Goal: Register for event/course

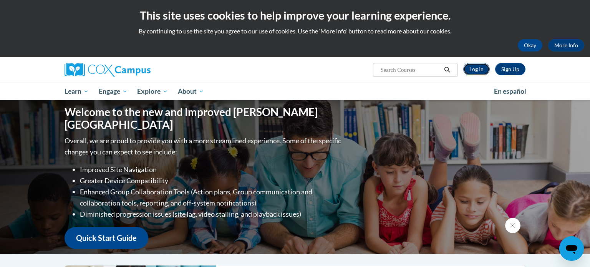
click at [482, 70] on link "Log In" at bounding box center [476, 69] width 27 height 12
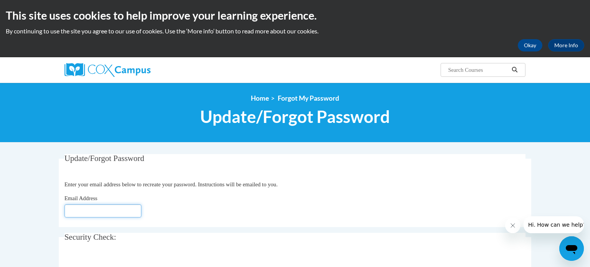
click at [93, 214] on input "Email Address" at bounding box center [103, 210] width 77 height 13
type input "jessica.burg@slingerschools.org"
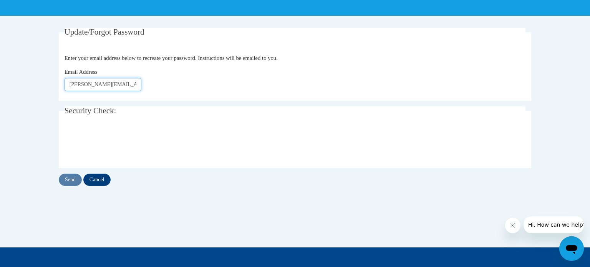
scroll to position [129, 0]
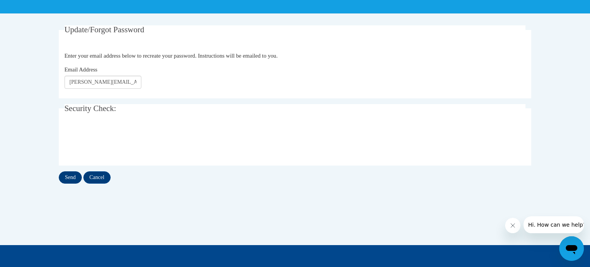
click at [71, 174] on input "Send" at bounding box center [70, 177] width 23 height 12
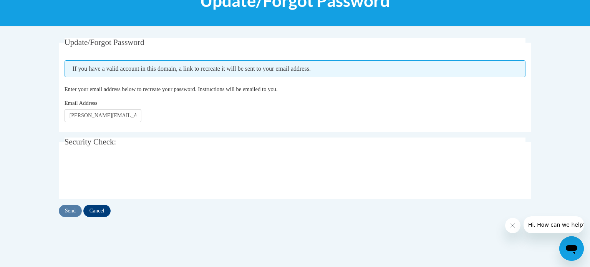
scroll to position [117, 0]
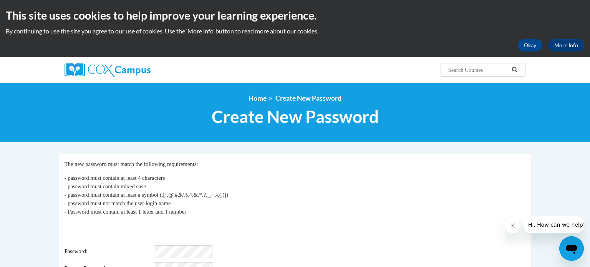
scroll to position [63, 0]
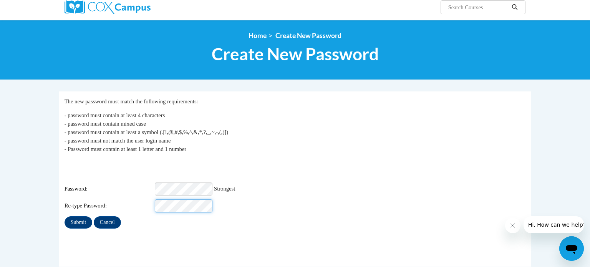
click at [65, 216] on input "Submit" at bounding box center [79, 222] width 28 height 12
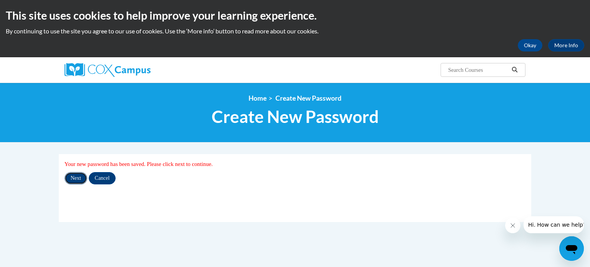
click at [78, 179] on input "Next" at bounding box center [76, 178] width 23 height 12
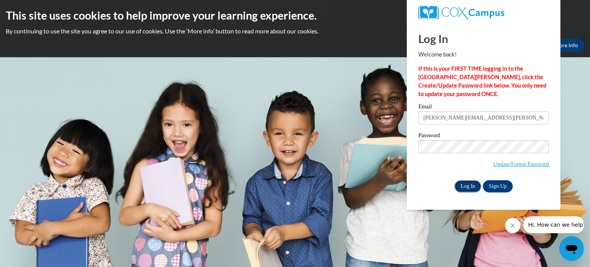
click at [472, 186] on input "Log In" at bounding box center [468, 186] width 27 height 12
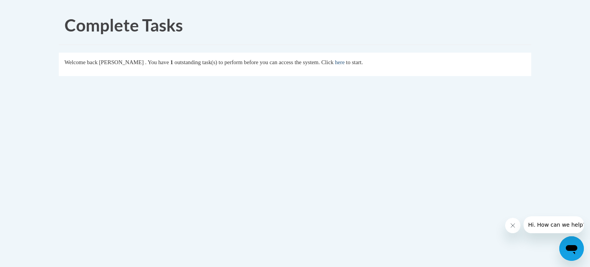
click at [345, 64] on link "here" at bounding box center [340, 62] width 10 height 6
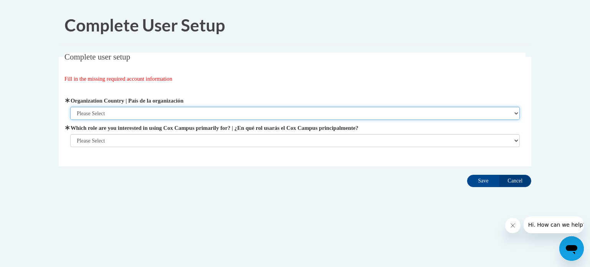
click at [211, 109] on select "Please Select United States | Estados Unidos Outside of the United States | Fue…" at bounding box center [295, 113] width 450 height 13
select select "ad49bcad-a171-4b2e-b99c-48b446064914"
click at [70, 107] on select "Please Select United States | Estados Unidos Outside of the United States | Fue…" at bounding box center [295, 113] width 450 height 13
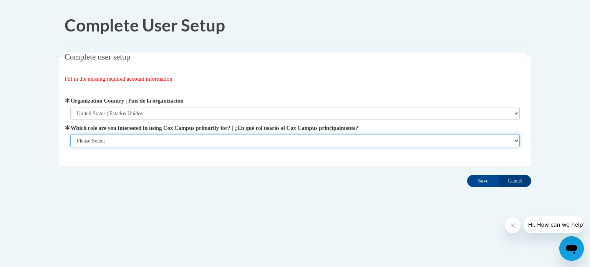
click at [201, 138] on select "Please Select College/University | Colegio/Universidad Community/Nonprofit Part…" at bounding box center [295, 140] width 450 height 13
select select "fbf2d438-af2f-41f8-98f1-81c410e29de3"
click at [70, 147] on select "Please Select College/University | Colegio/Universidad Community/Nonprofit Part…" at bounding box center [295, 140] width 450 height 13
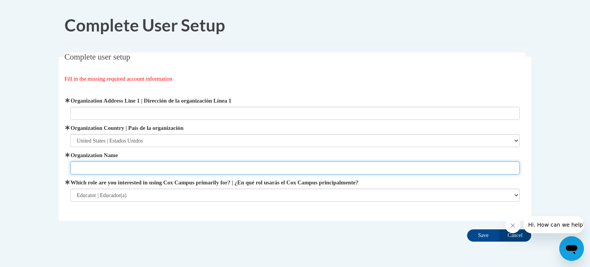
click at [215, 164] on input "Organization Name" at bounding box center [295, 167] width 450 height 13
type input "Slinger School District"
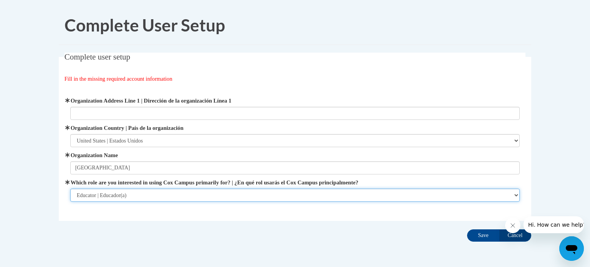
click at [191, 192] on select "Please Select College/University | Colegio/Universidad Community/Nonprofit Part…" at bounding box center [295, 195] width 450 height 13
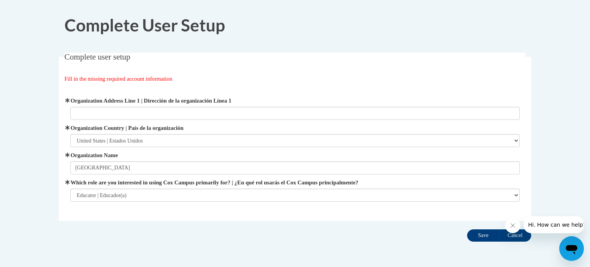
click at [475, 236] on input "Save" at bounding box center [483, 235] width 32 height 12
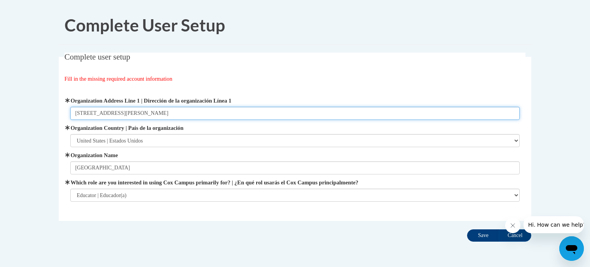
type input "207 Polk Street, Slinger, WI 53086"
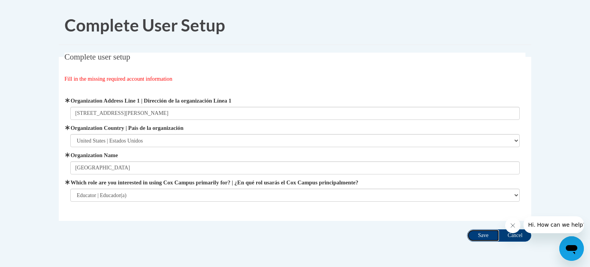
click at [488, 236] on input "Save" at bounding box center [483, 235] width 32 height 12
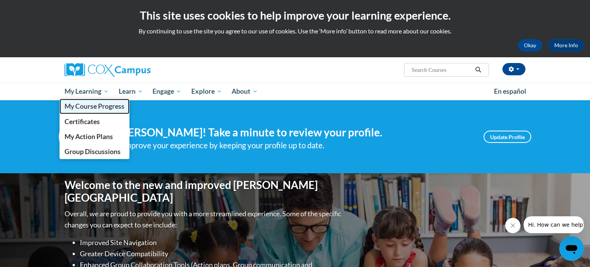
click at [96, 106] on span "My Course Progress" at bounding box center [95, 106] width 60 height 8
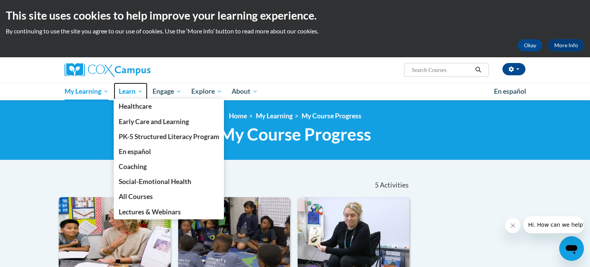
click at [135, 93] on span "Learn" at bounding box center [131, 91] width 24 height 9
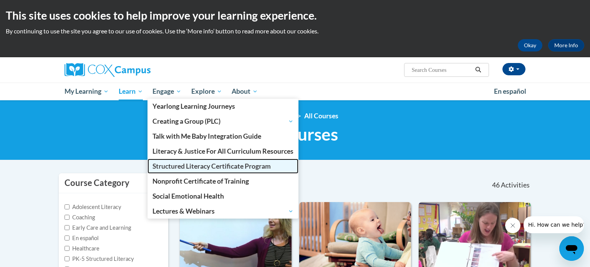
click at [174, 164] on span "Structured Literacy Certificate Program" at bounding box center [212, 166] width 118 height 8
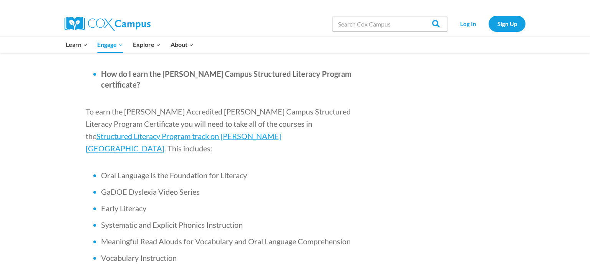
scroll to position [474, 0]
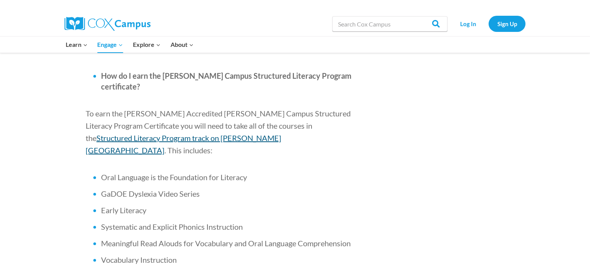
click at [281, 133] on span "Structured Literacy Program track on Cox Campus" at bounding box center [184, 144] width 196 height 22
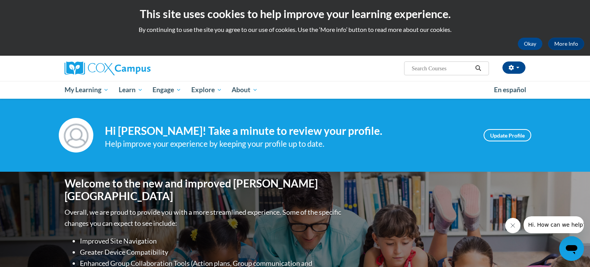
scroll to position [20, 0]
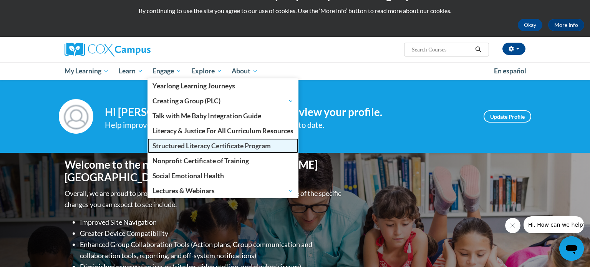
click at [198, 147] on span "Structured Literacy Certificate Program" at bounding box center [212, 146] width 118 height 8
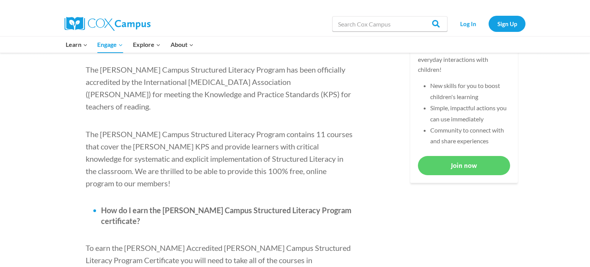
scroll to position [338, 0]
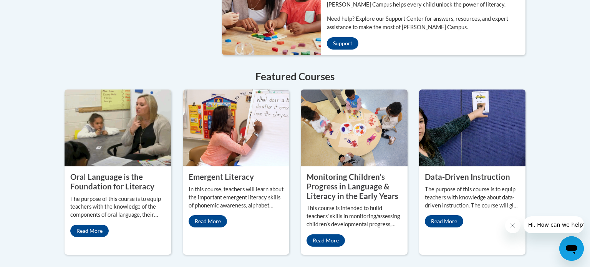
scroll to position [640, 0]
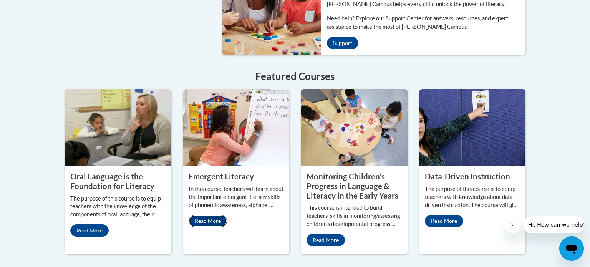
click at [213, 215] on link "Read More" at bounding box center [208, 221] width 38 height 12
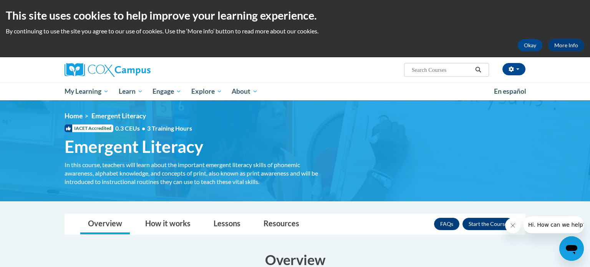
click at [455, 70] on input "Search..." at bounding box center [441, 69] width 61 height 9
type input "Comprehension"
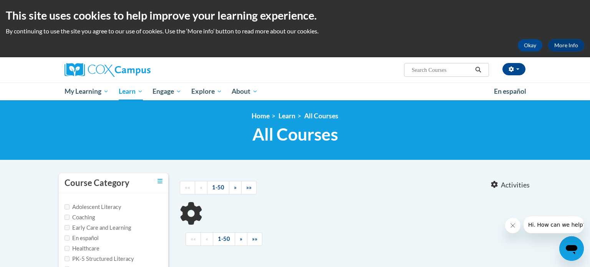
type input "Comprehension"
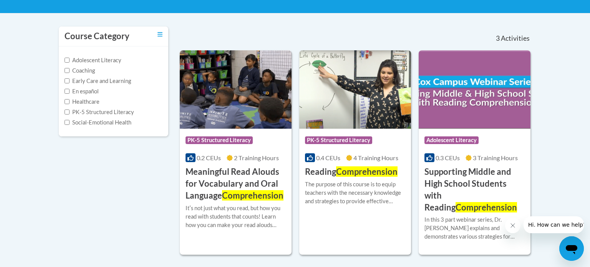
scroll to position [147, 0]
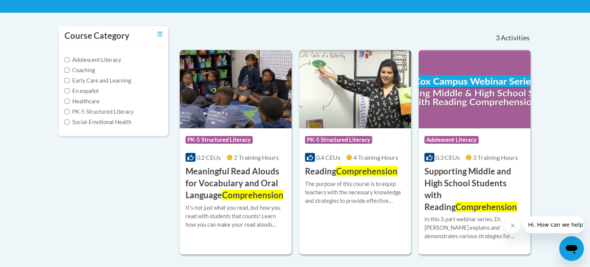
click at [365, 164] on div "Course Category: PK-5 Structured Literacy 0.4 CEUs 4 Training Hours COURSE Read…" at bounding box center [355, 152] width 112 height 49
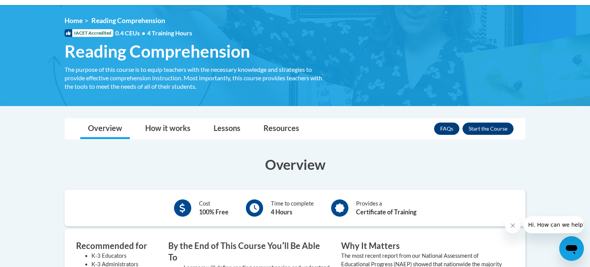
scroll to position [94, 0]
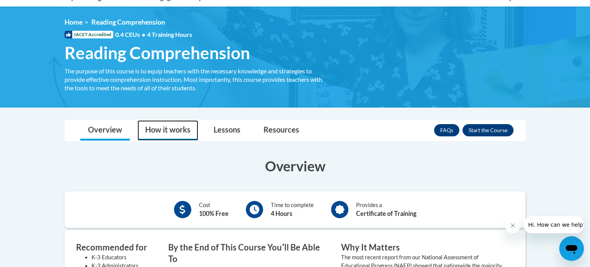
click at [145, 128] on link "How it works" at bounding box center [168, 130] width 61 height 20
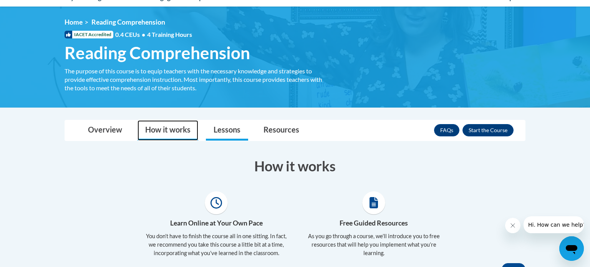
click at [216, 136] on link "Lessons" at bounding box center [227, 130] width 42 height 20
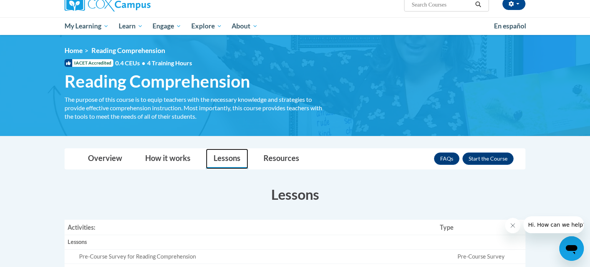
scroll to position [69, 0]
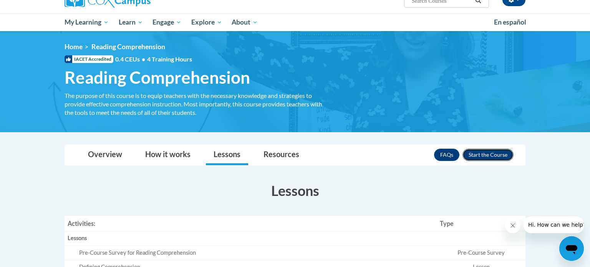
click at [505, 153] on button "Enroll" at bounding box center [488, 155] width 51 height 12
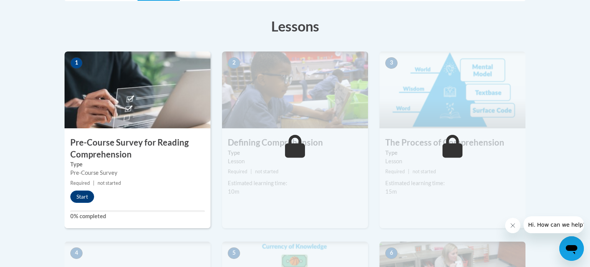
scroll to position [207, 0]
click at [79, 195] on button "Start" at bounding box center [82, 196] width 24 height 12
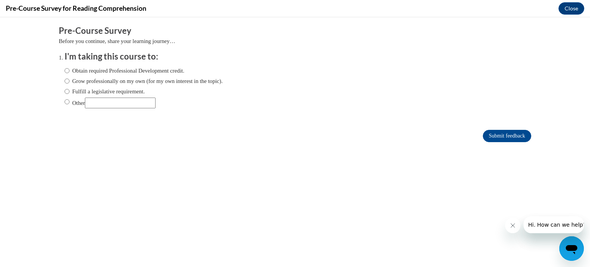
scroll to position [0, 0]
click at [68, 71] on input "Obtain required Professional Development credit." at bounding box center [67, 70] width 5 height 8
radio input "true"
click at [66, 71] on input "Obtain required Professional Development credit." at bounding box center [67, 70] width 5 height 8
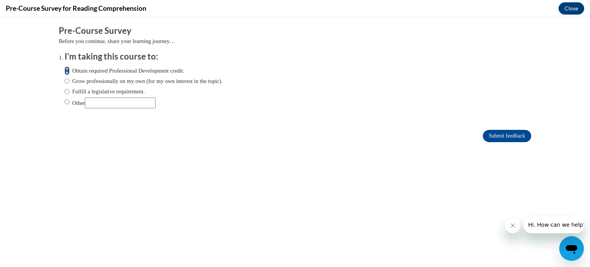
click at [67, 71] on input "Obtain required Professional Development credit." at bounding box center [67, 70] width 5 height 8
click at [498, 135] on input "Submit feedback" at bounding box center [507, 136] width 48 height 12
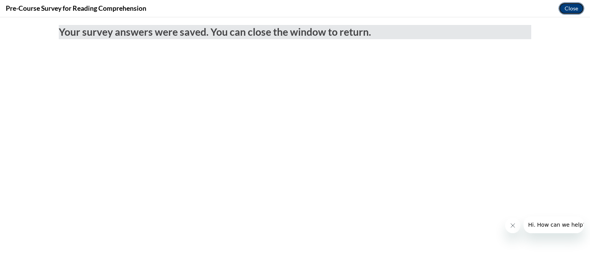
click at [565, 13] on button "Close" at bounding box center [572, 8] width 26 height 12
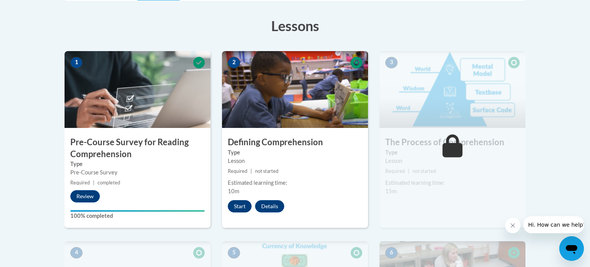
click at [243, 206] on button "Start" at bounding box center [240, 206] width 24 height 12
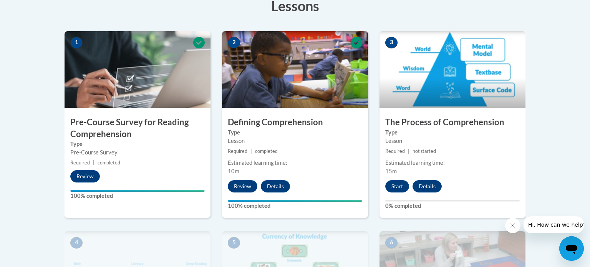
scroll to position [228, 0]
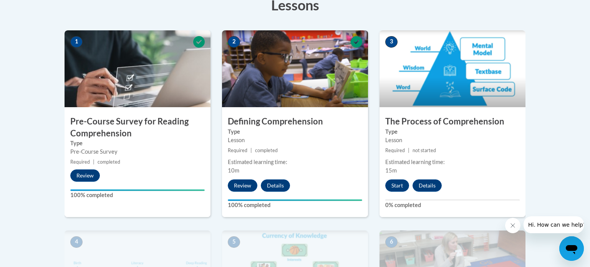
click at [427, 168] on div "Estimated learning time: 15m" at bounding box center [453, 166] width 146 height 17
click at [397, 184] on button "Start" at bounding box center [397, 185] width 24 height 12
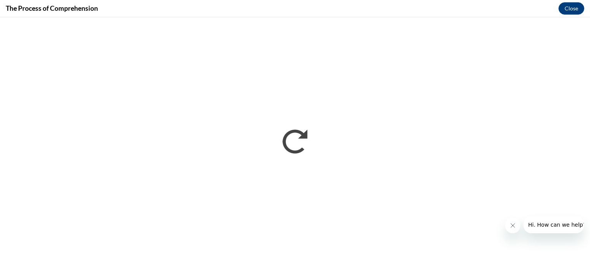
scroll to position [0, 0]
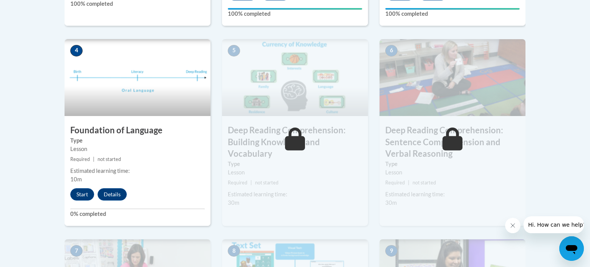
scroll to position [419, 0]
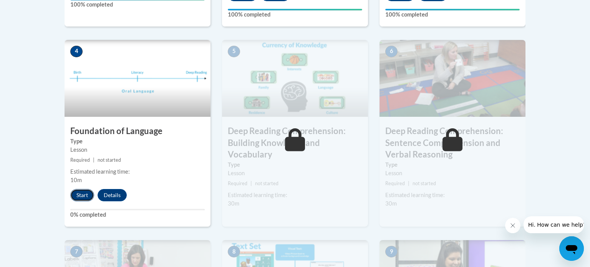
click at [85, 193] on button "Start" at bounding box center [82, 195] width 24 height 12
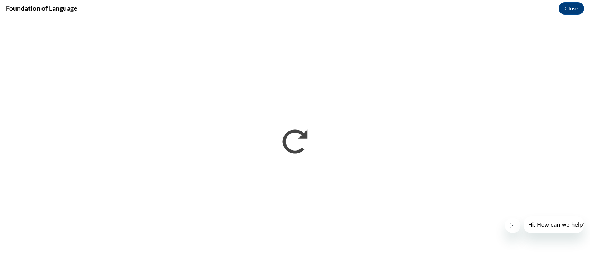
scroll to position [0, 0]
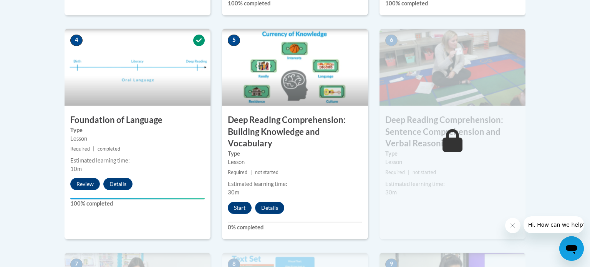
scroll to position [431, 0]
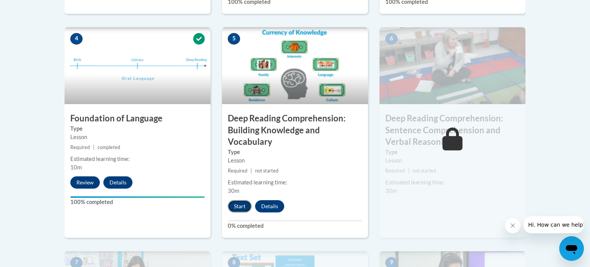
click at [248, 203] on button "Start" at bounding box center [240, 206] width 24 height 12
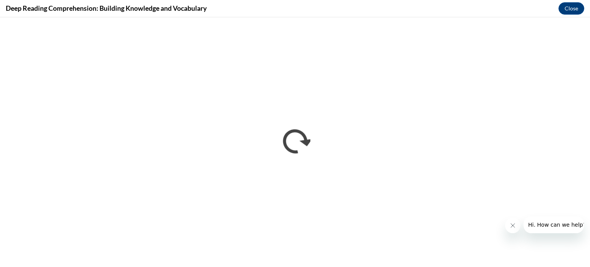
scroll to position [0, 0]
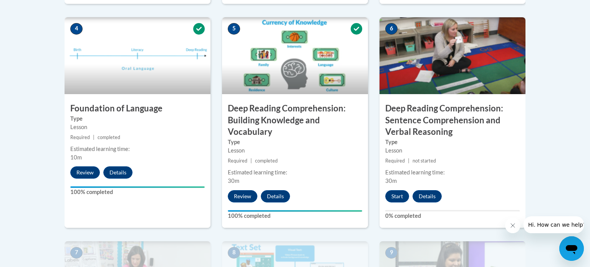
scroll to position [441, 0]
click at [392, 198] on button "Start" at bounding box center [397, 196] width 24 height 12
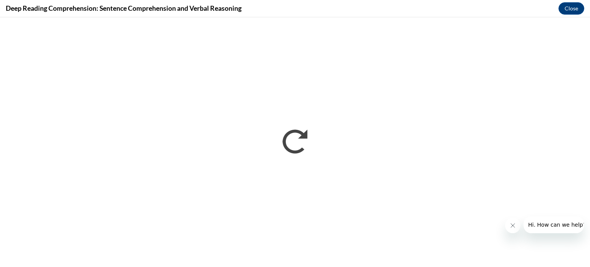
scroll to position [0, 0]
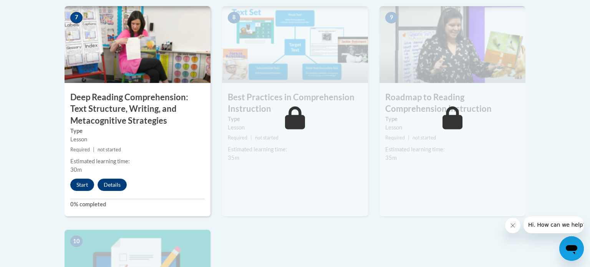
scroll to position [675, 0]
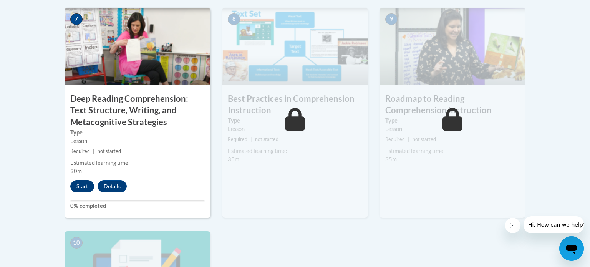
click at [85, 189] on button "Start" at bounding box center [82, 186] width 24 height 12
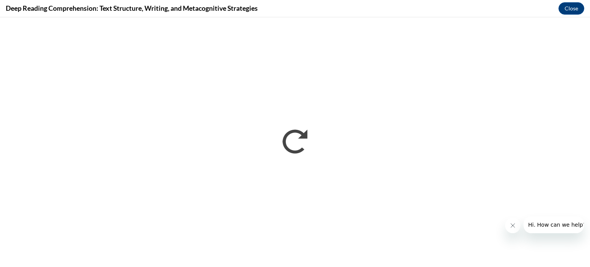
scroll to position [0, 0]
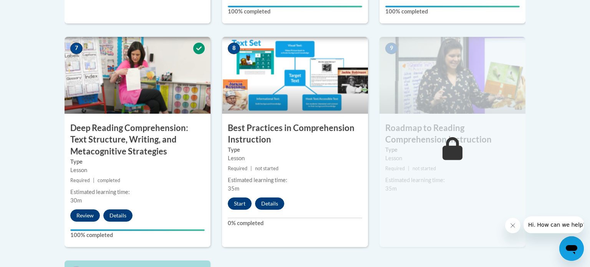
scroll to position [644, 0]
